Goal: Task Accomplishment & Management: Use online tool/utility

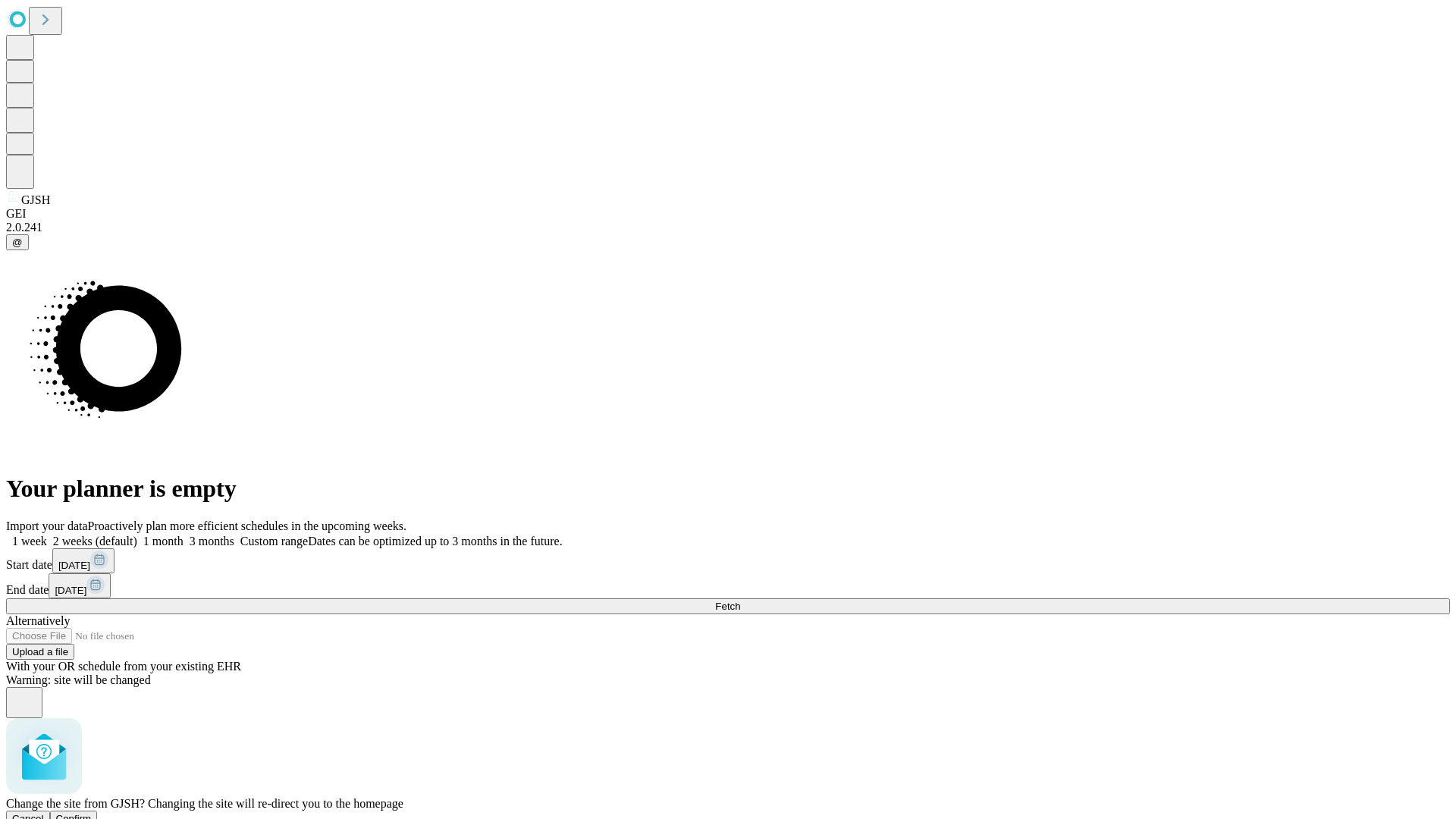
click at [92, 813] on span "Confirm" at bounding box center [74, 819] width 36 height 12
click at [184, 534] on label "1 month" at bounding box center [160, 540] width 46 height 13
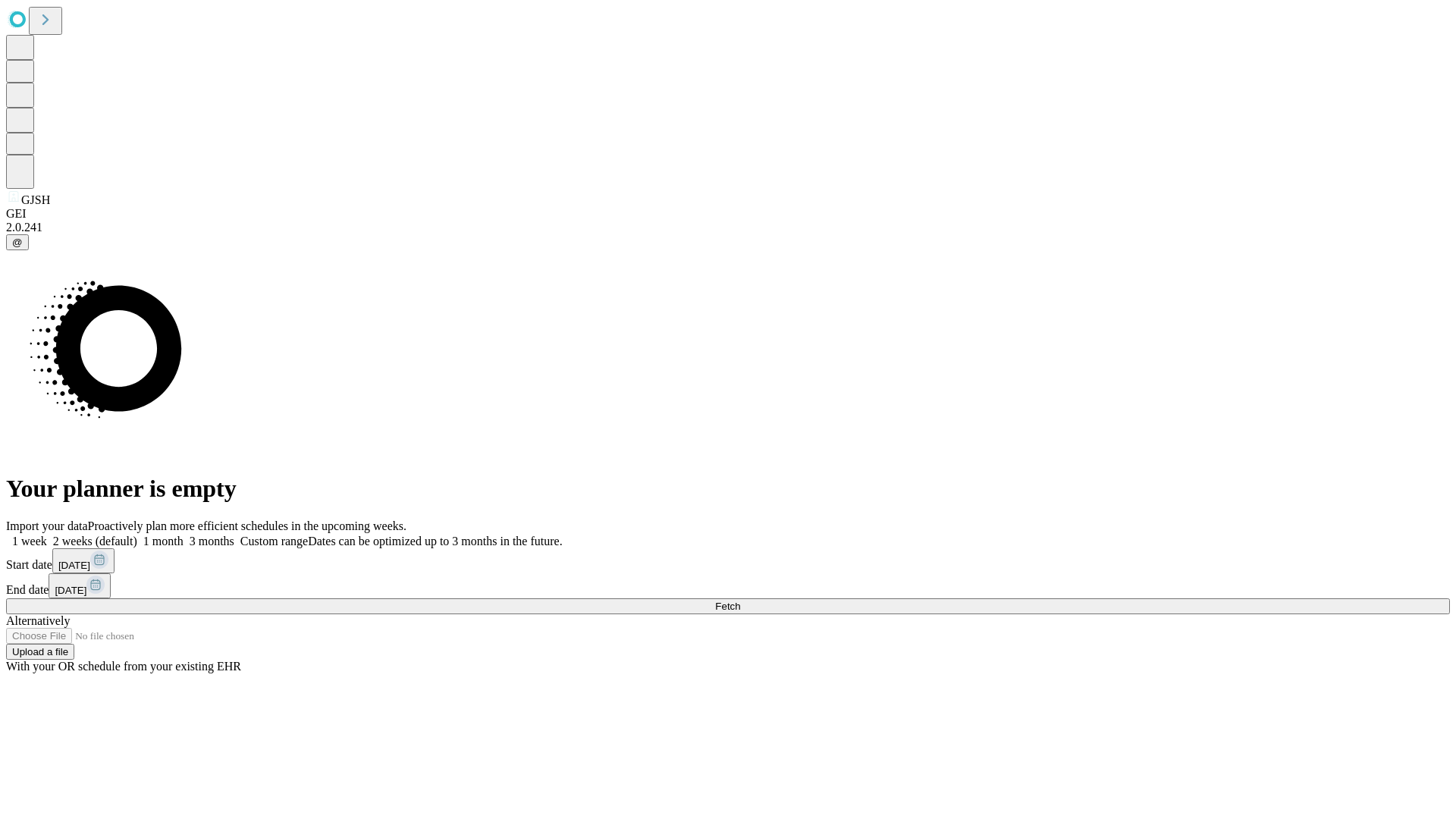
click at [740, 601] on span "Fetch" at bounding box center [727, 607] width 25 height 12
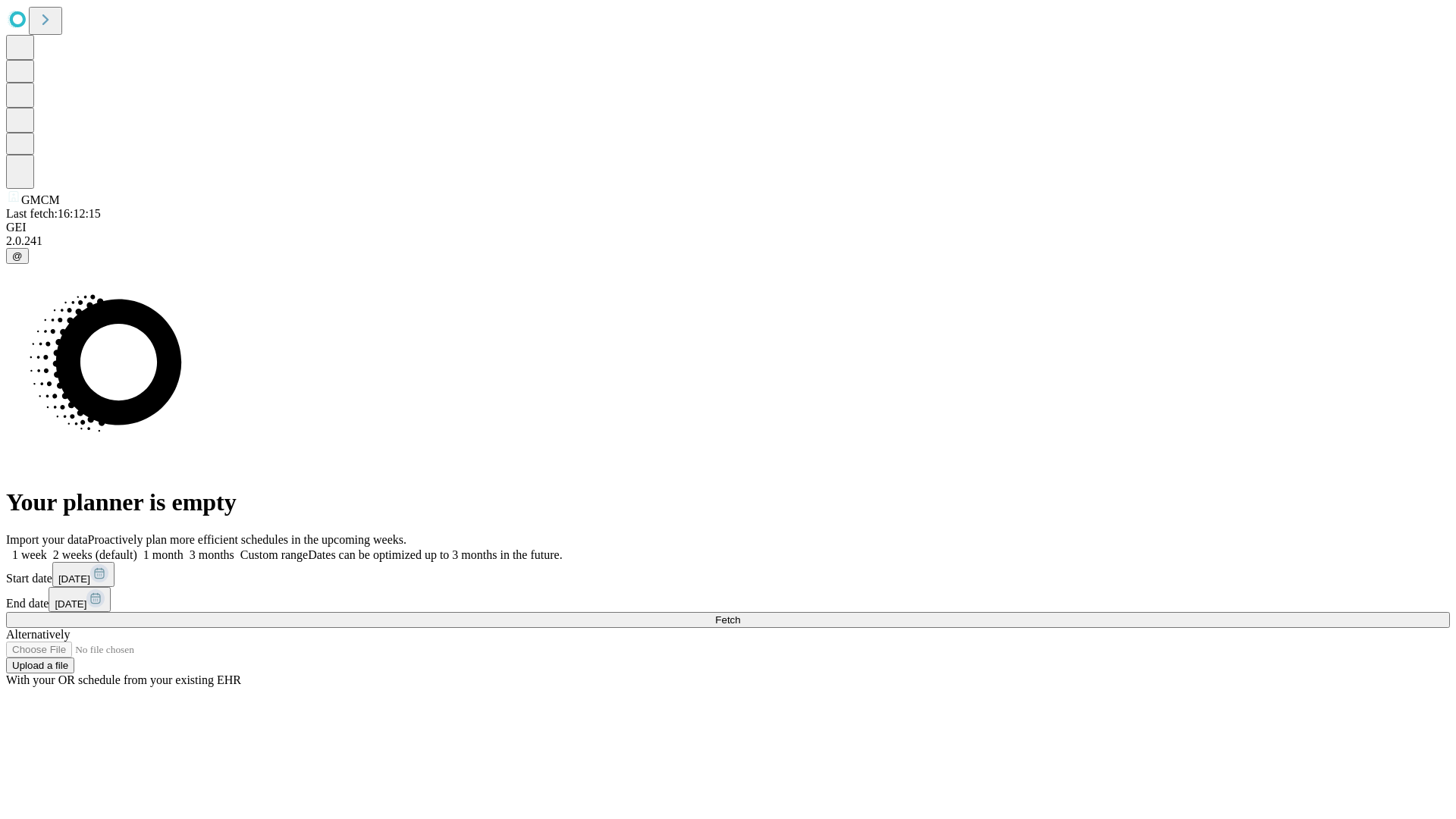
click at [184, 548] on label "1 month" at bounding box center [160, 554] width 46 height 13
click at [740, 614] on span "Fetch" at bounding box center [727, 620] width 25 height 12
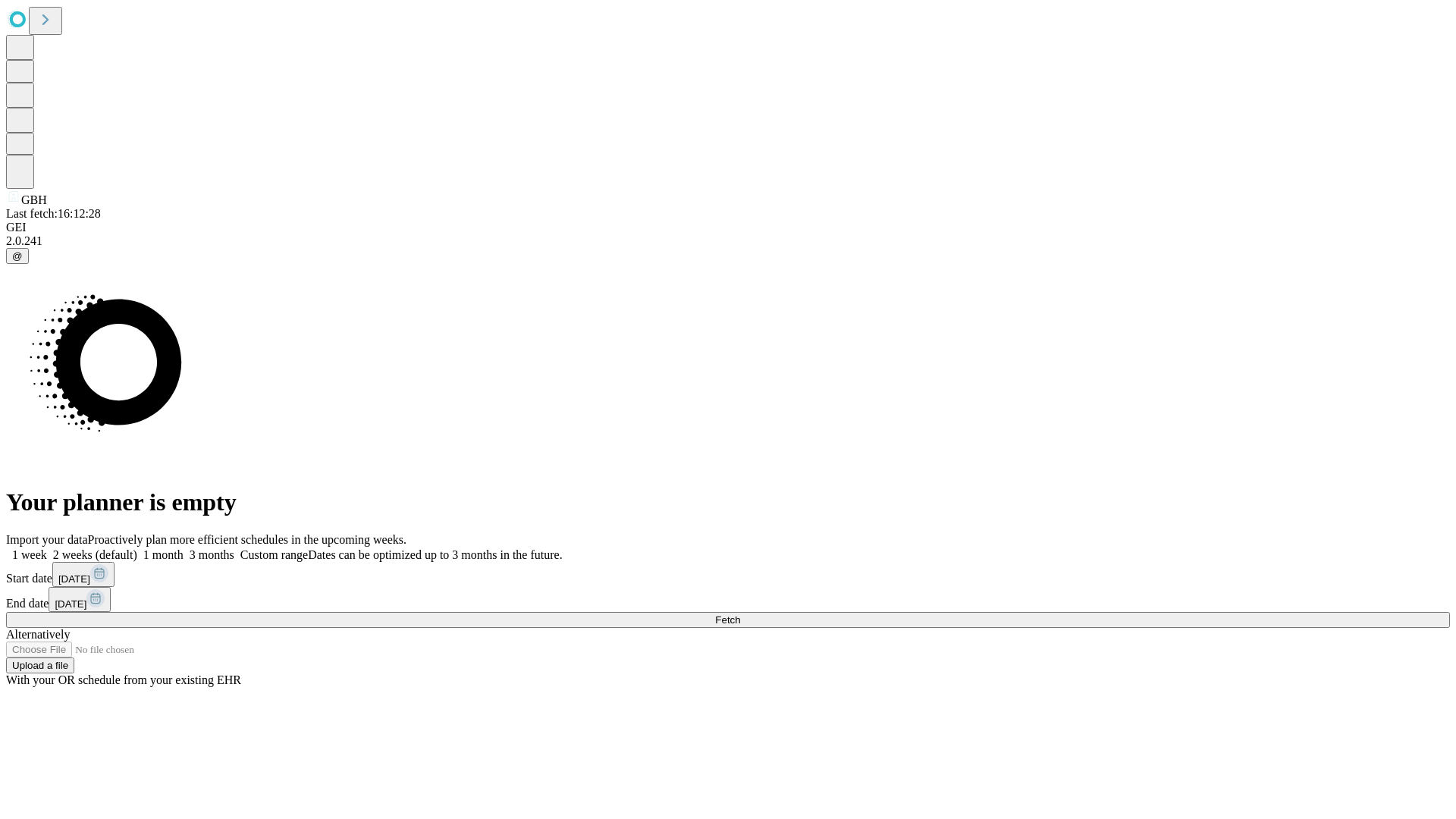
click at [740, 614] on span "Fetch" at bounding box center [727, 620] width 25 height 12
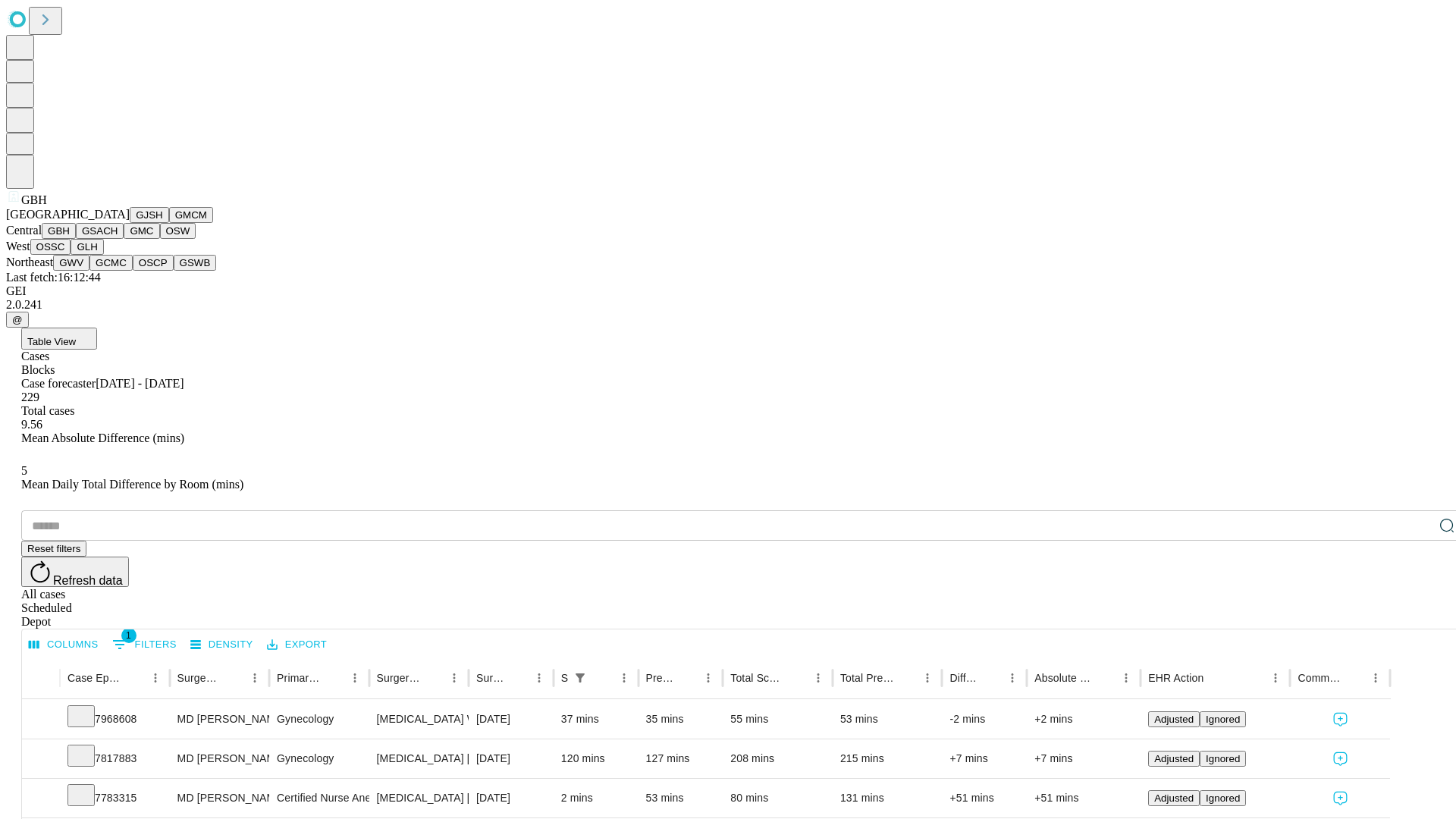
click at [118, 239] on button "GSACH" at bounding box center [100, 231] width 47 height 16
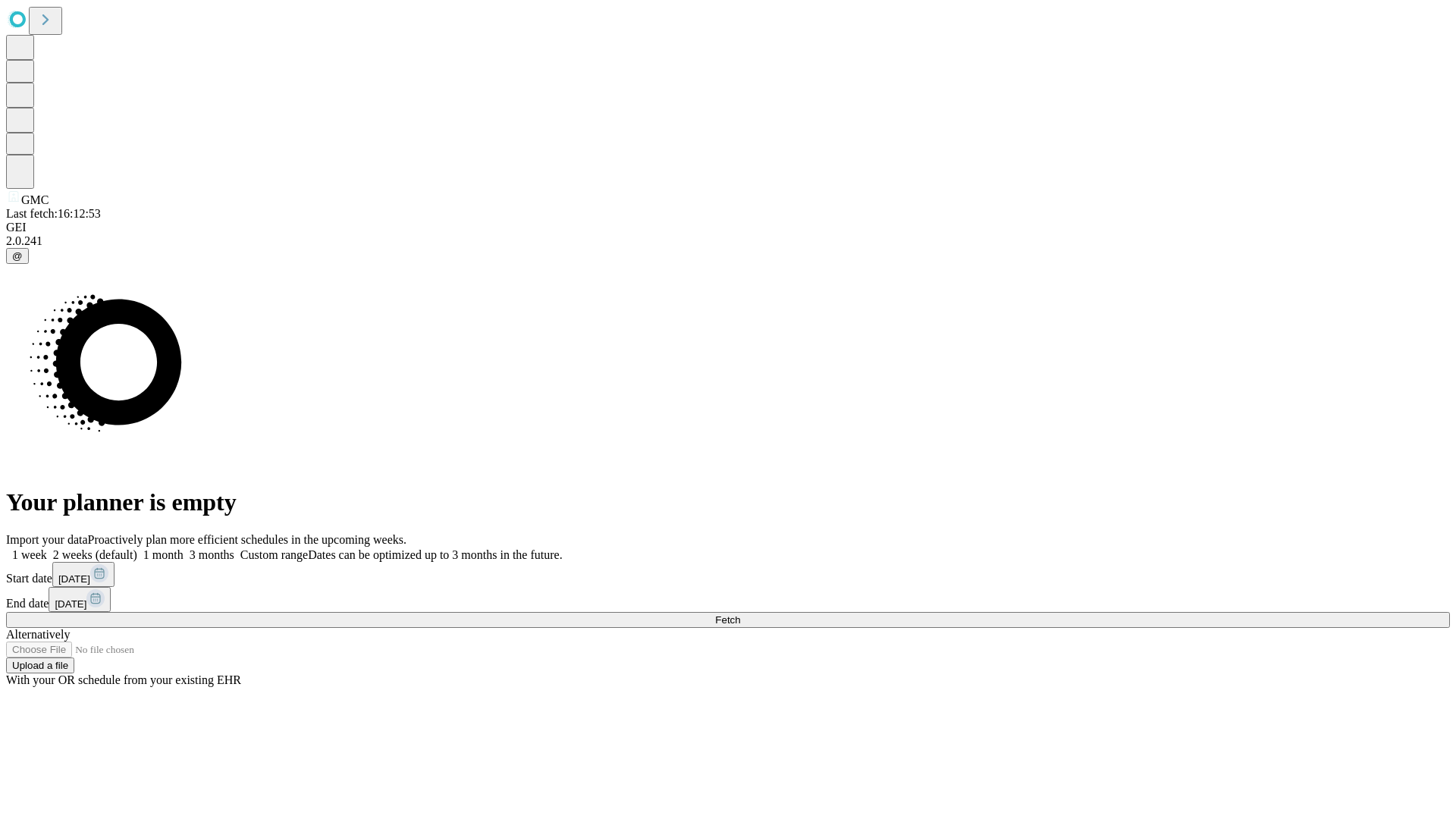
click at [184, 548] on label "1 month" at bounding box center [160, 554] width 46 height 13
click at [740, 614] on span "Fetch" at bounding box center [727, 620] width 25 height 12
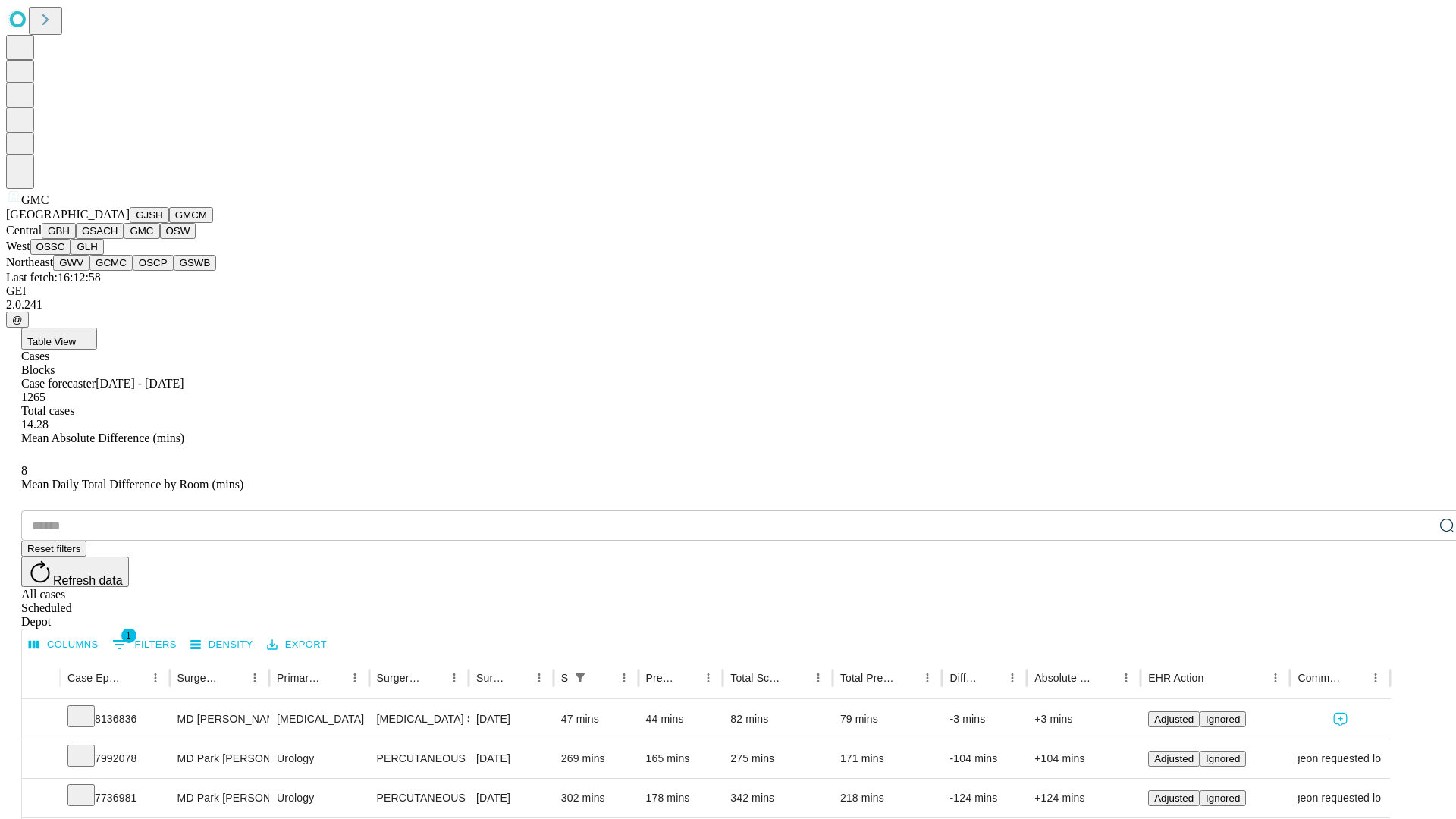
click at [160, 239] on button "OSW" at bounding box center [178, 231] width 37 height 16
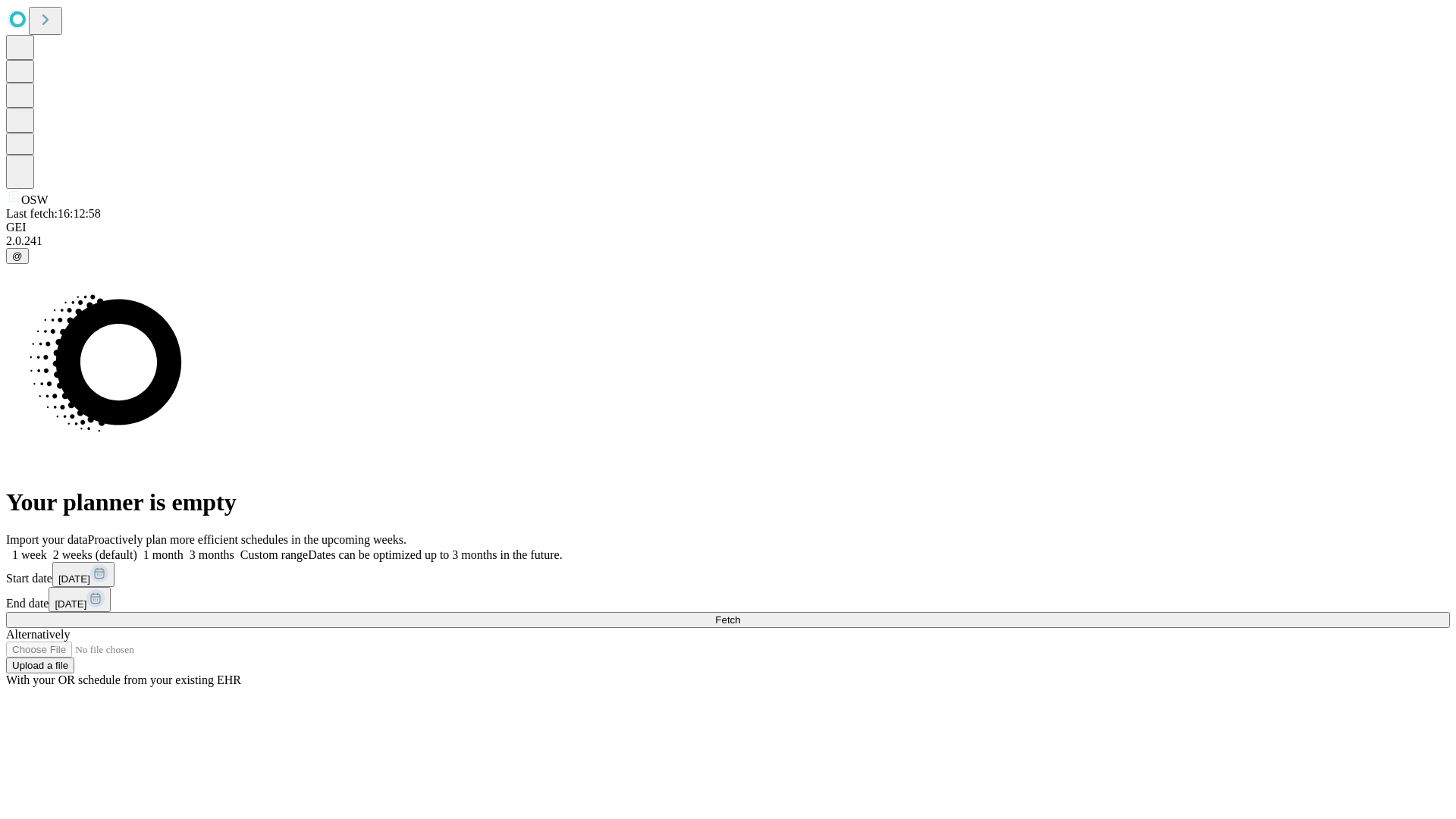
click at [184, 548] on label "1 month" at bounding box center [160, 554] width 46 height 13
click at [740, 614] on span "Fetch" at bounding box center [727, 620] width 25 height 12
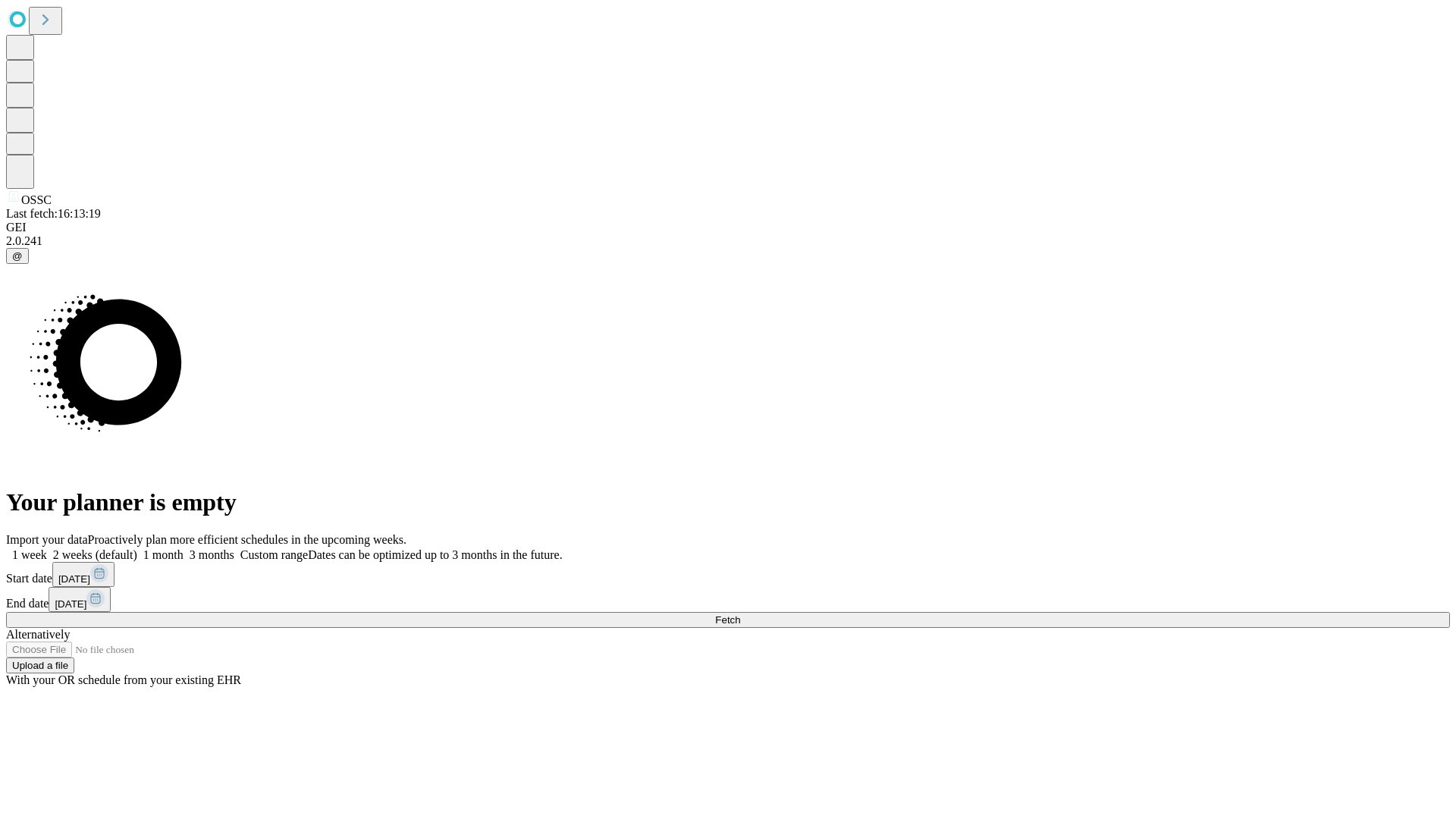
click at [740, 614] on span "Fetch" at bounding box center [727, 620] width 25 height 12
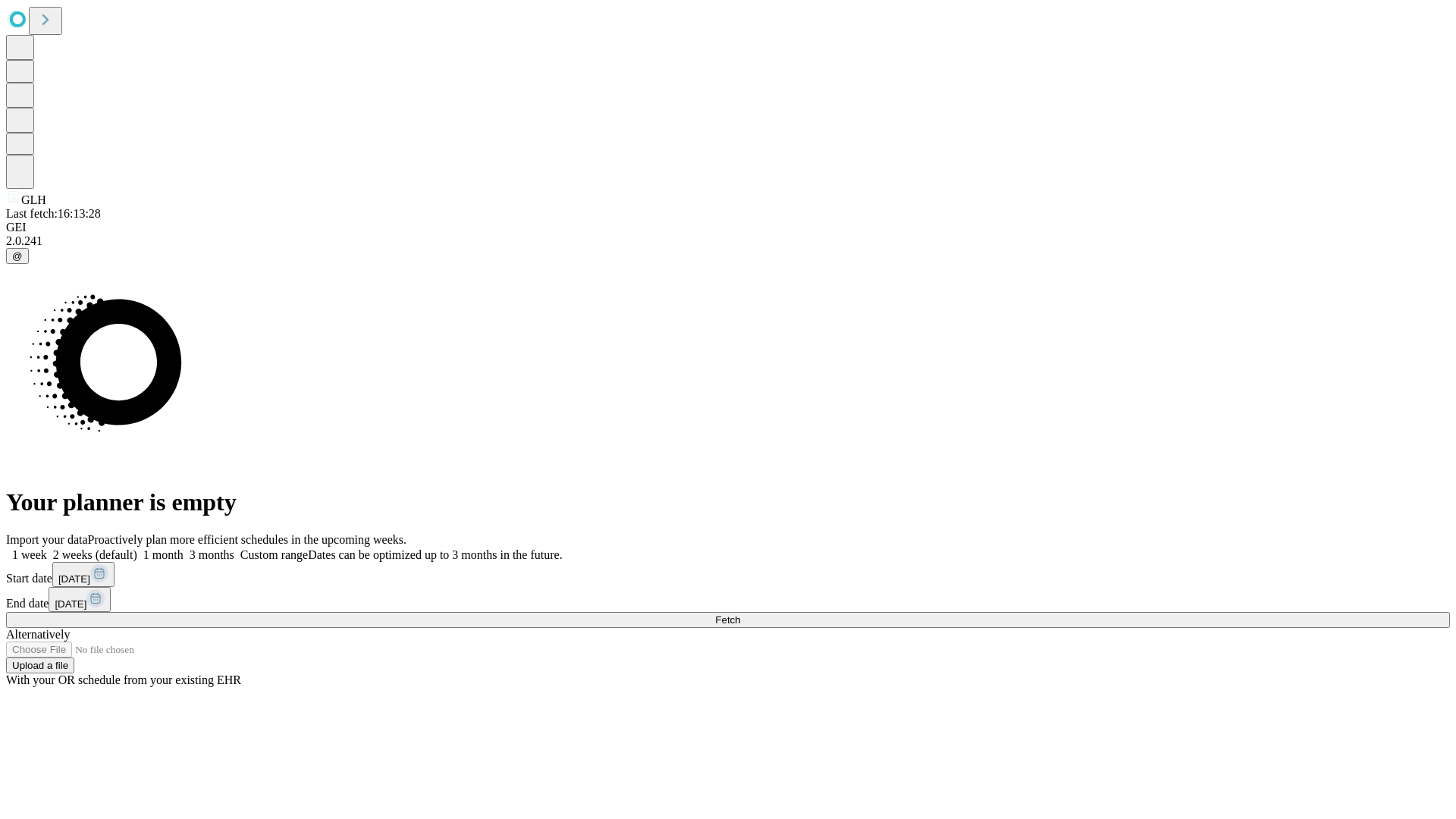
click at [184, 548] on label "1 month" at bounding box center [160, 554] width 46 height 13
click at [740, 614] on span "Fetch" at bounding box center [727, 620] width 25 height 12
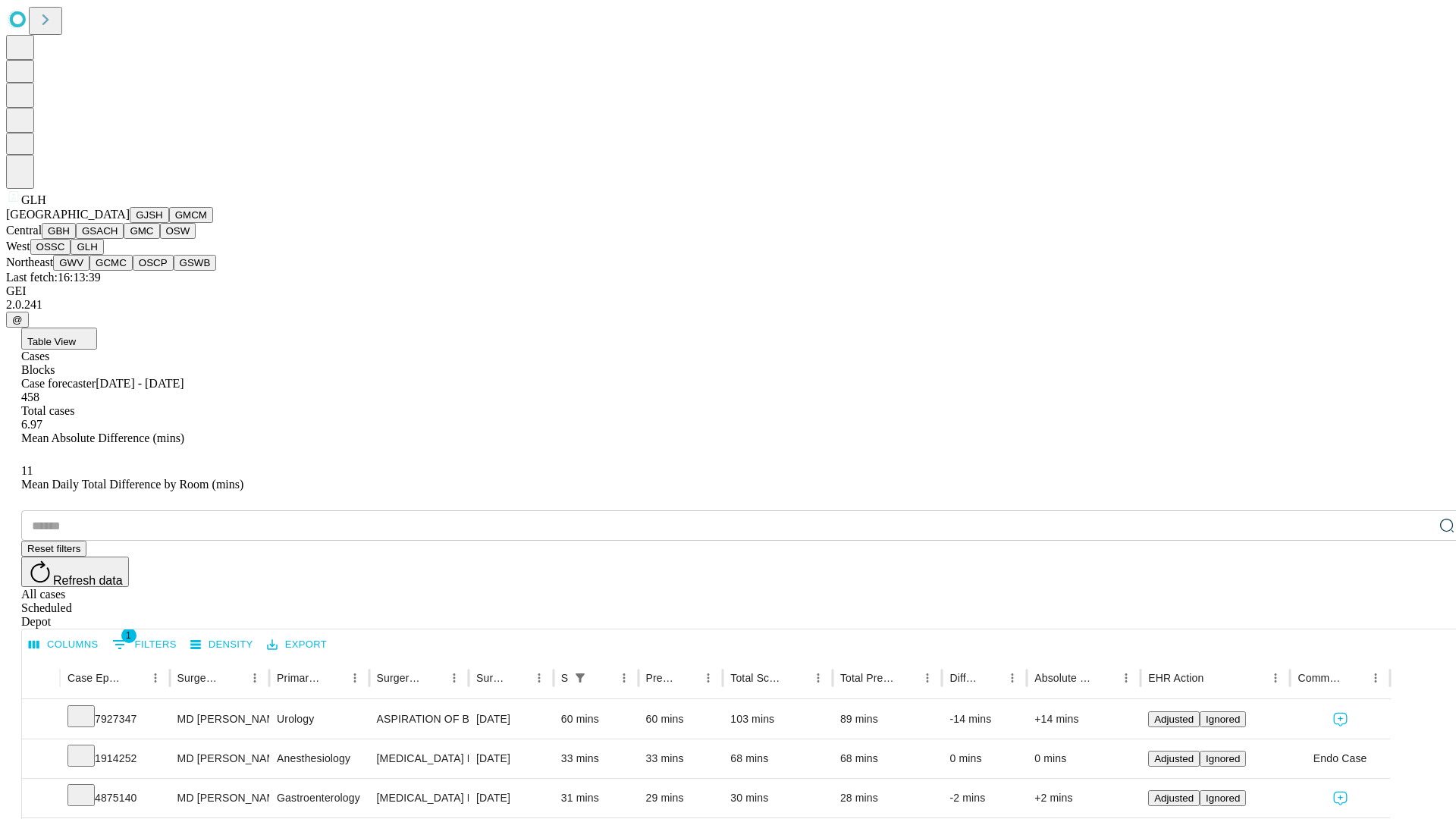
click at [90, 271] on button "GWV" at bounding box center [71, 263] width 37 height 16
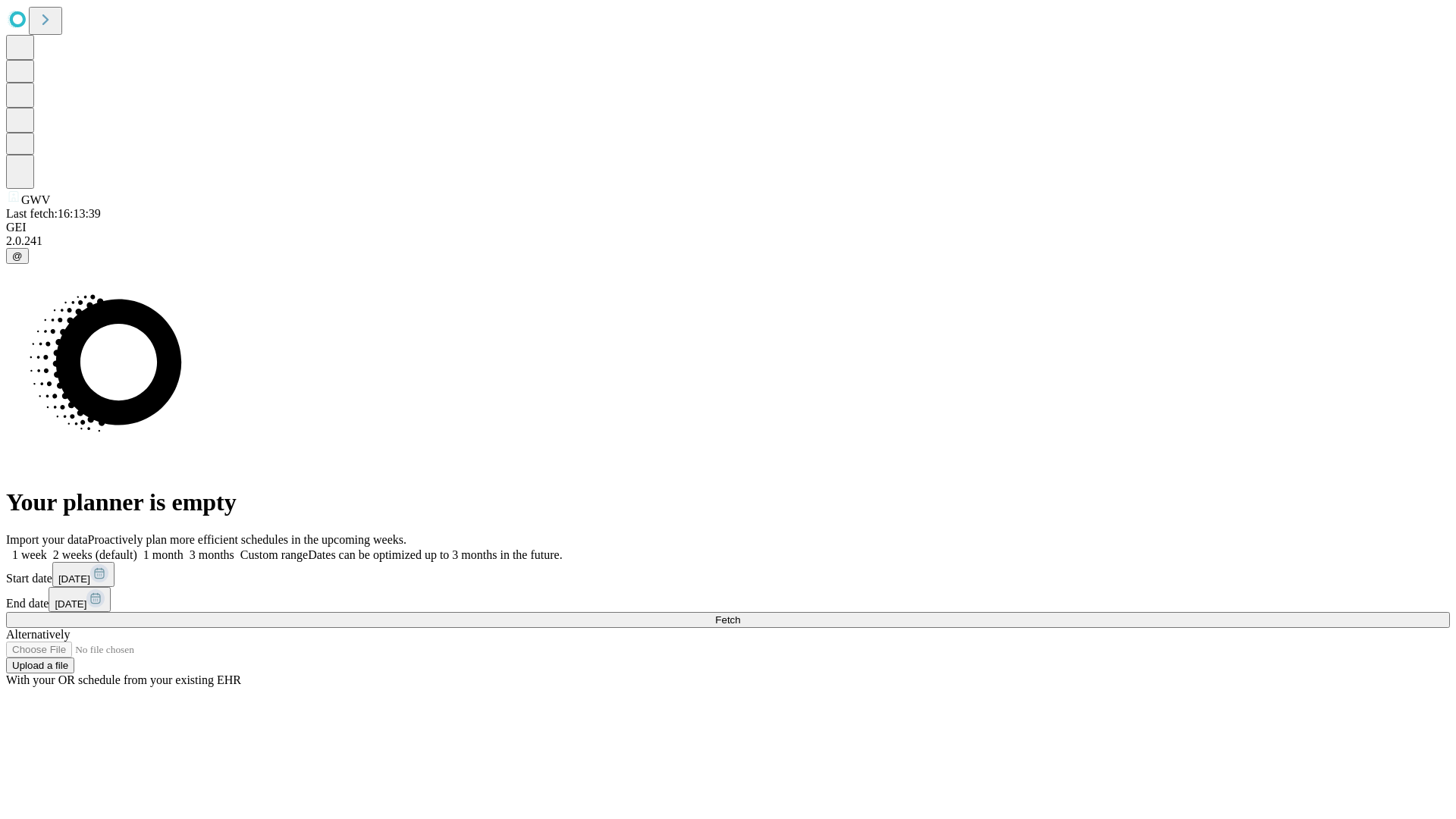
click at [184, 548] on label "1 month" at bounding box center [160, 554] width 46 height 13
click at [740, 614] on span "Fetch" at bounding box center [727, 620] width 25 height 12
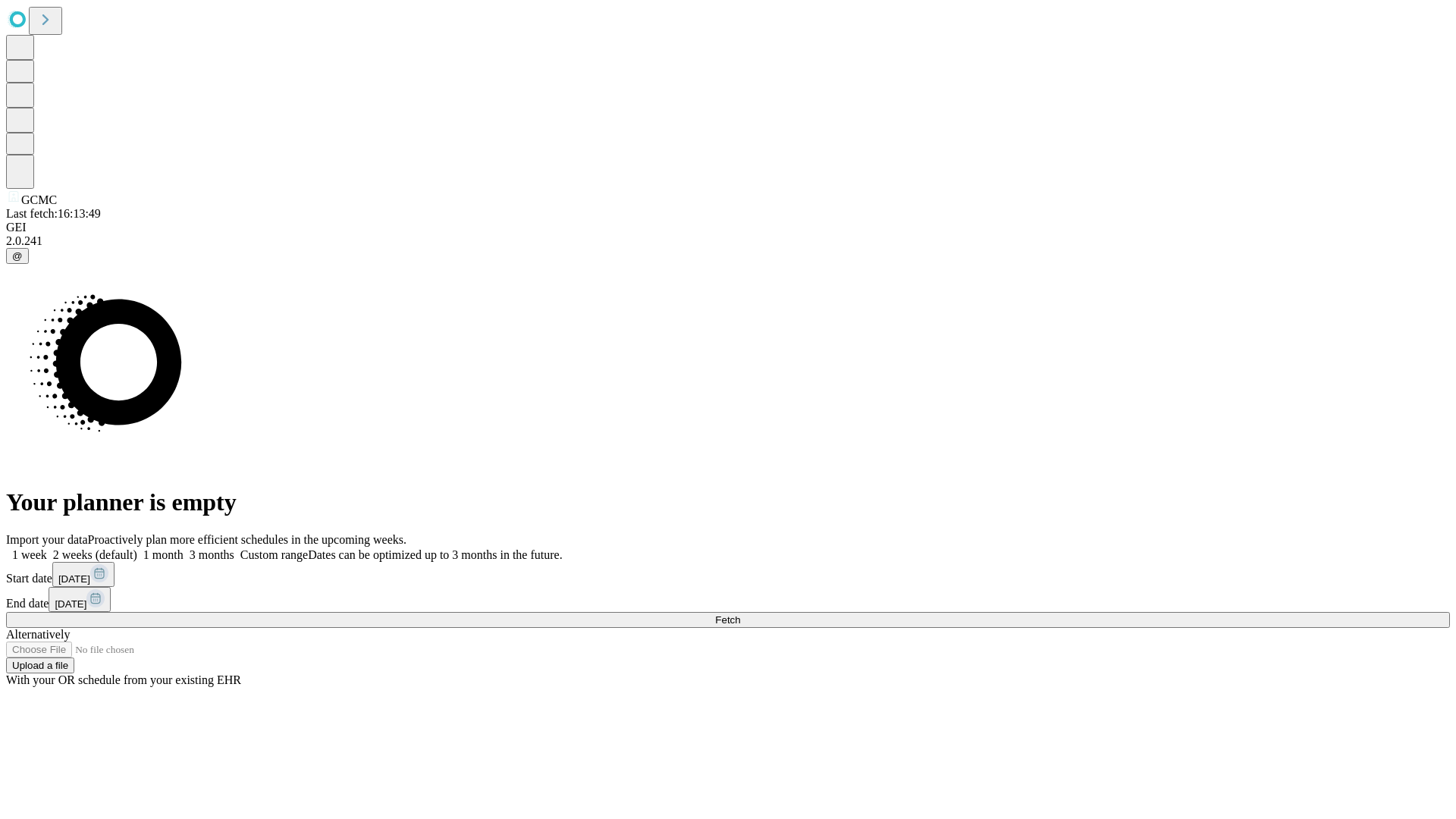
click at [740, 614] on span "Fetch" at bounding box center [727, 620] width 25 height 12
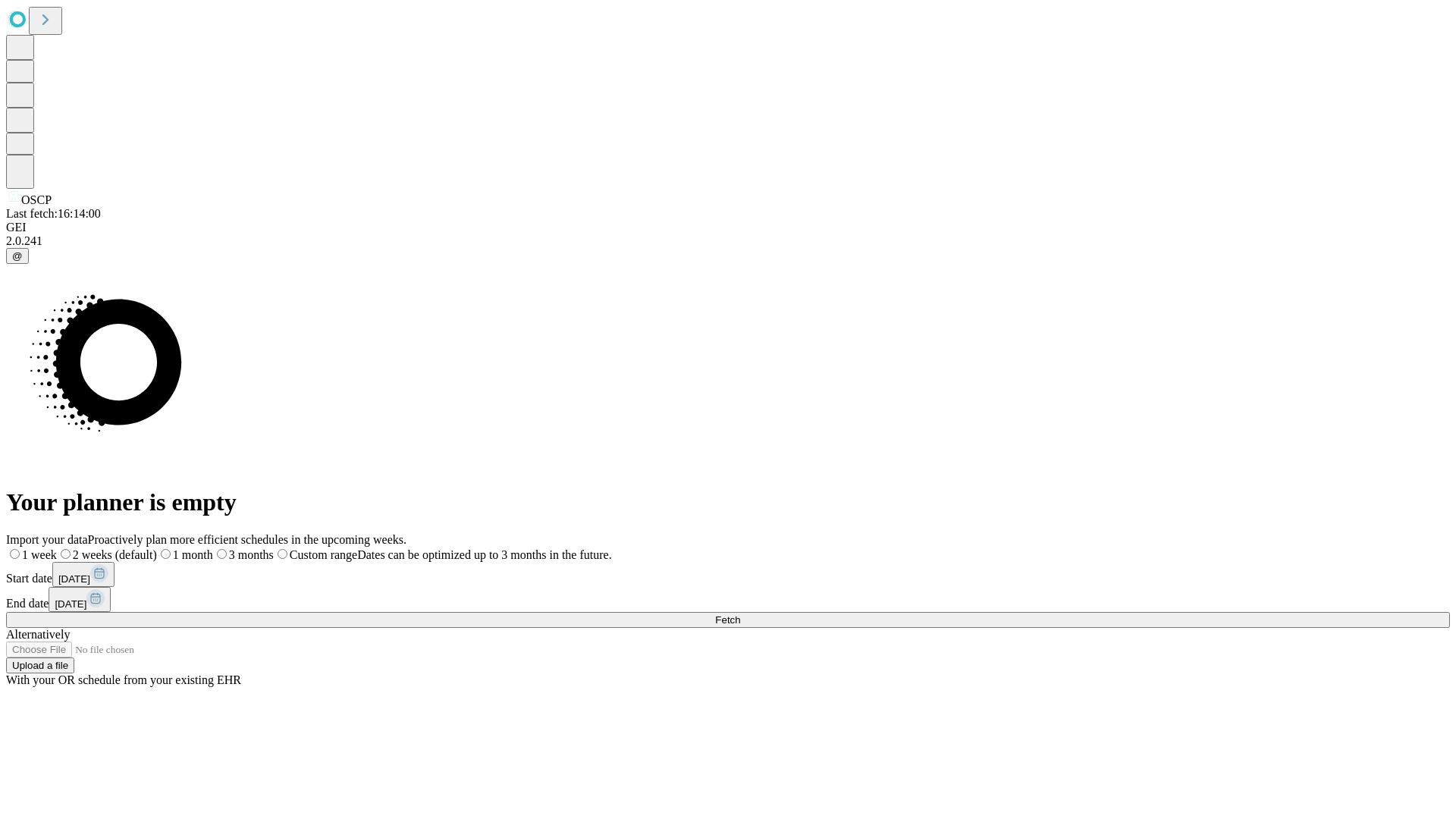
click at [213, 548] on label "1 month" at bounding box center [185, 554] width 56 height 13
click at [740, 614] on span "Fetch" at bounding box center [727, 620] width 25 height 12
